Goal: Task Accomplishment & Management: Manage account settings

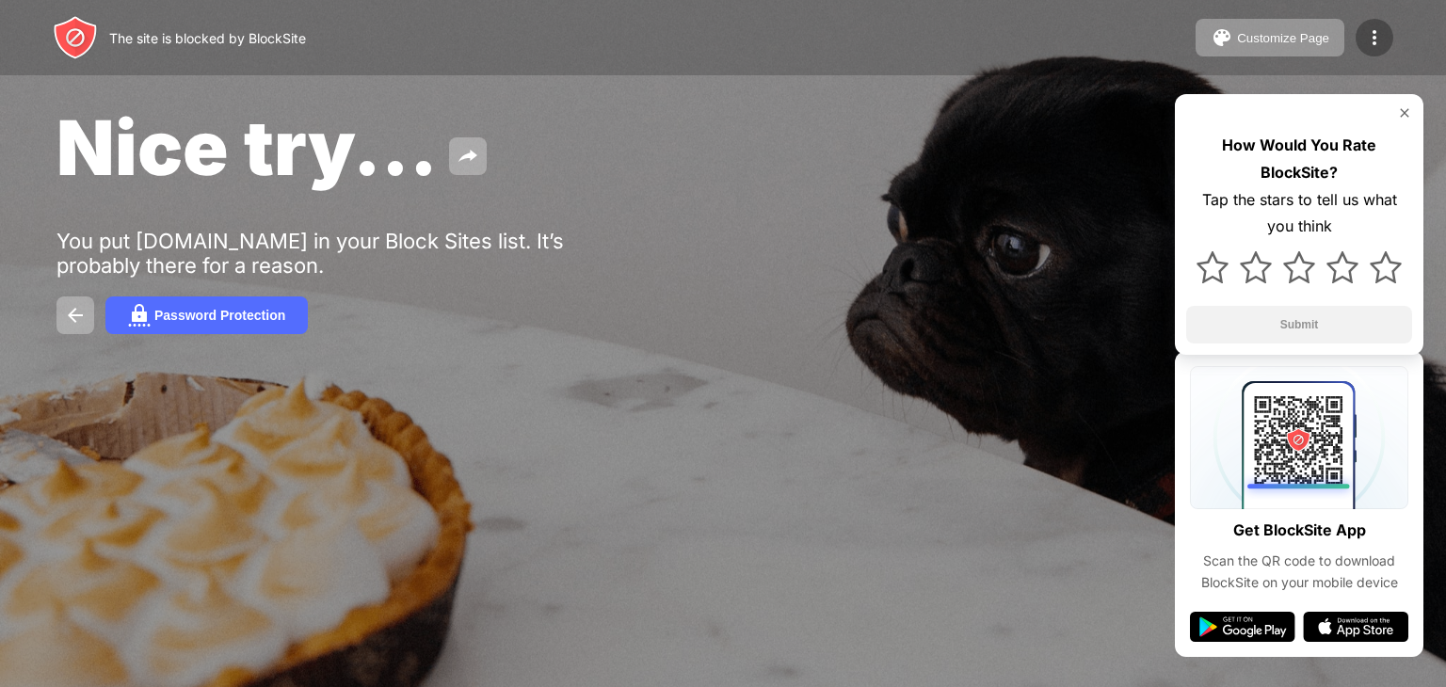
click at [1385, 33] on img at bounding box center [1375, 37] width 23 height 23
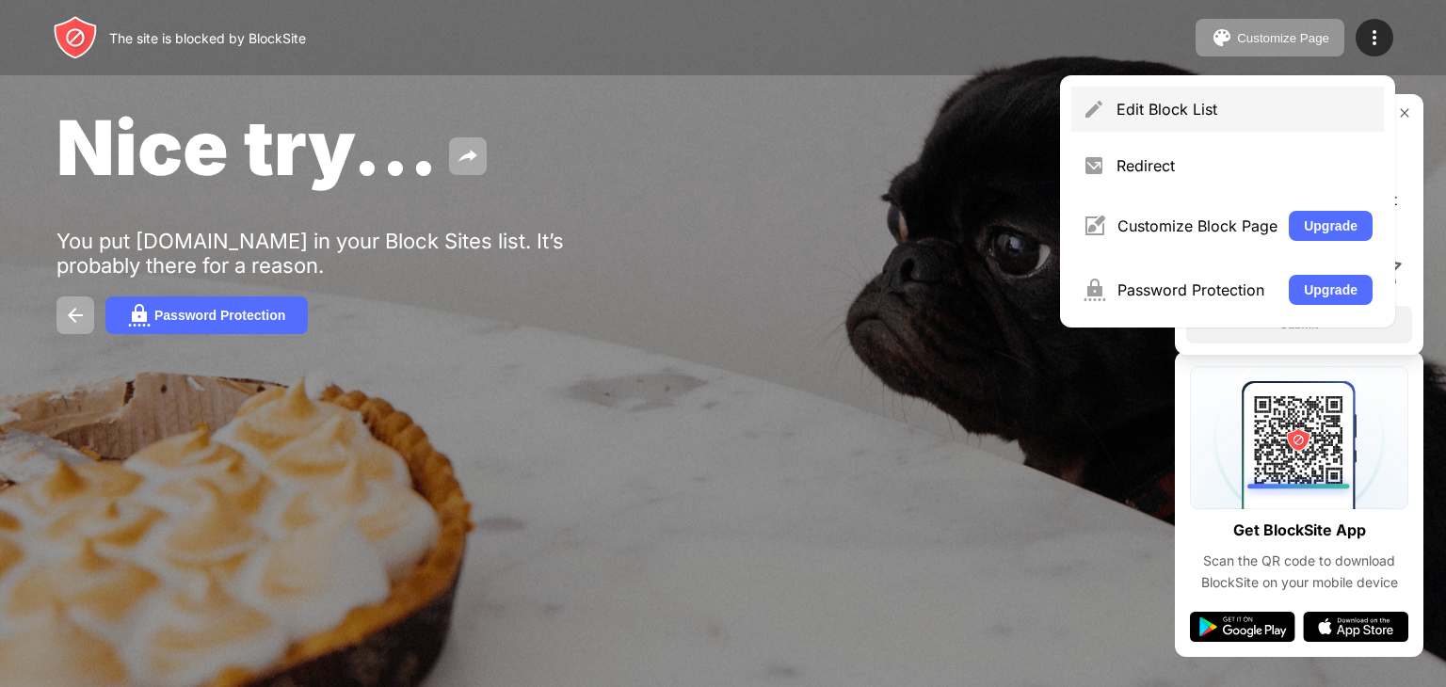
click at [1273, 87] on div "Edit Block List" at bounding box center [1228, 109] width 313 height 45
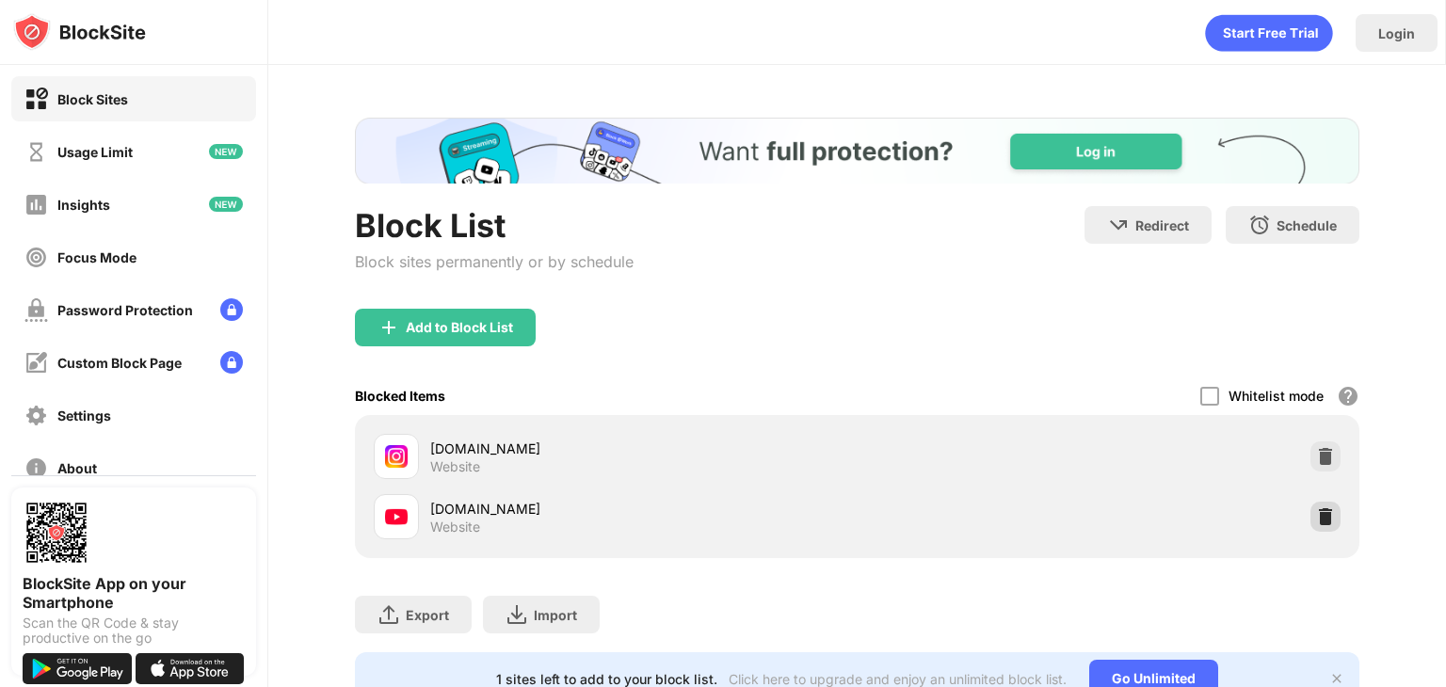
click at [1316, 519] on img at bounding box center [1325, 517] width 19 height 19
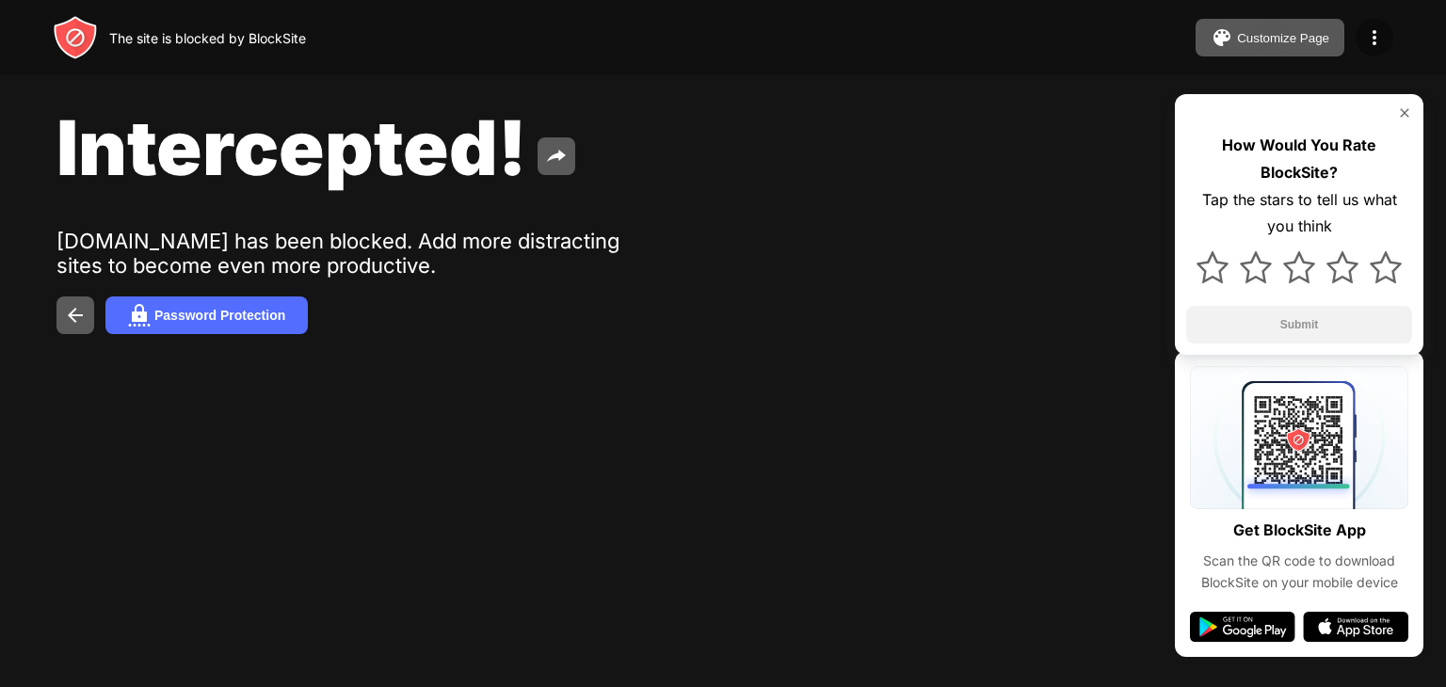
click at [1371, 26] on img at bounding box center [1375, 37] width 23 height 23
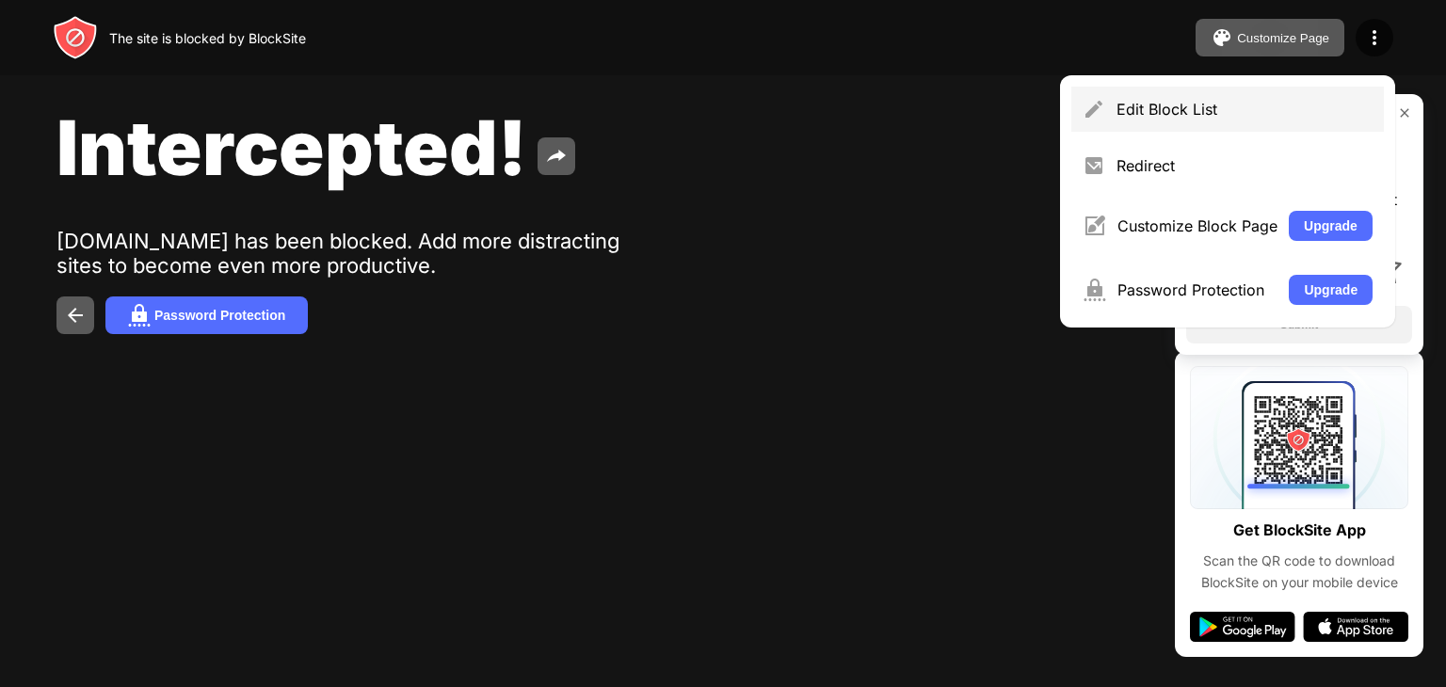
click at [1203, 95] on div "Edit Block List" at bounding box center [1228, 109] width 313 height 45
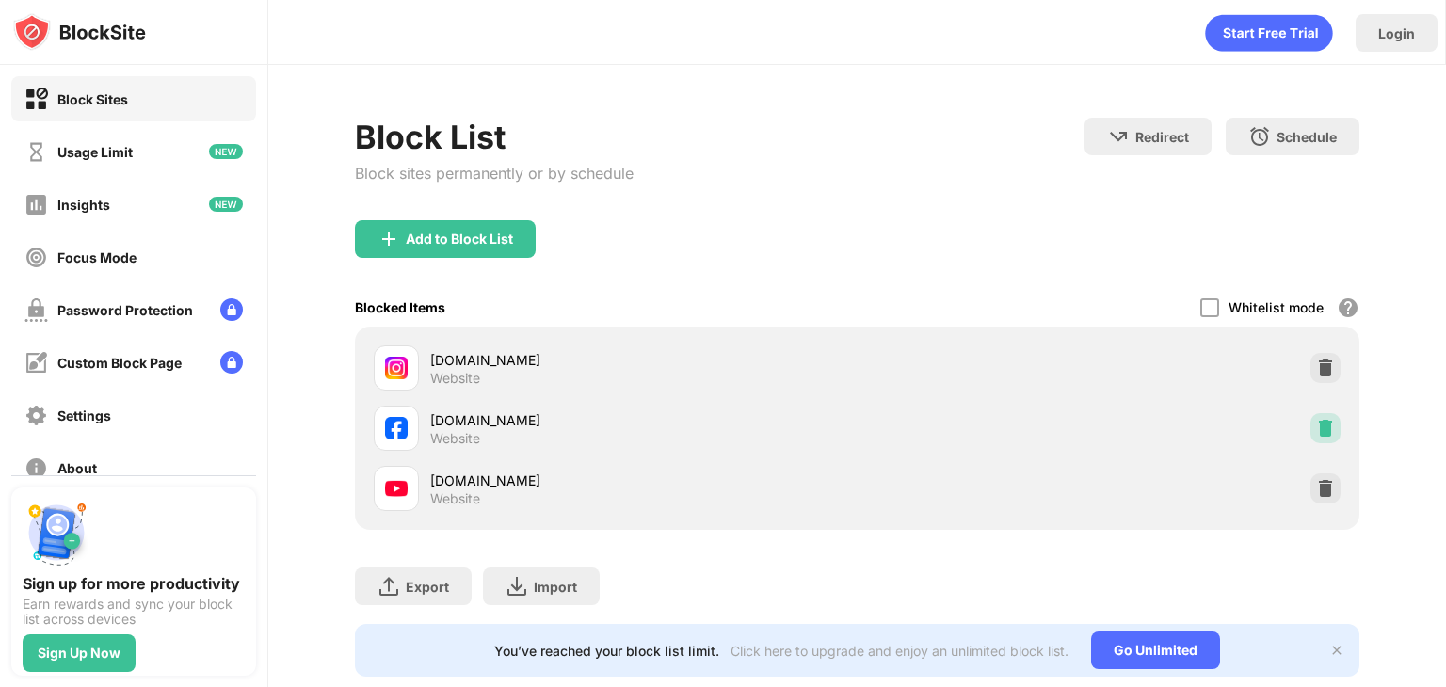
click at [1311, 422] on div at bounding box center [1326, 428] width 30 height 30
